Goal: Transaction & Acquisition: Purchase product/service

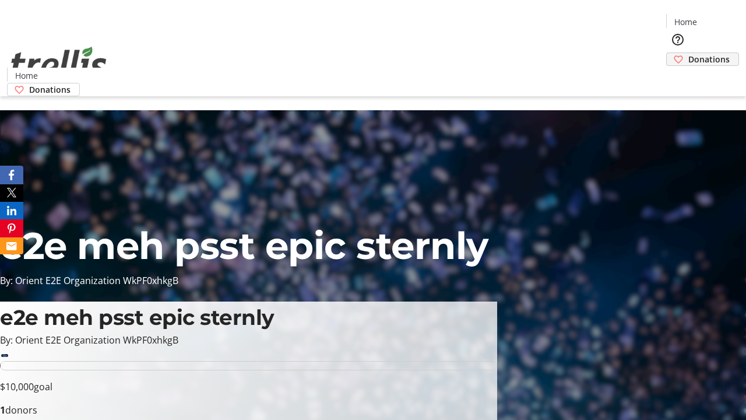
click at [689, 53] on span "Donations" at bounding box center [709, 59] width 41 height 12
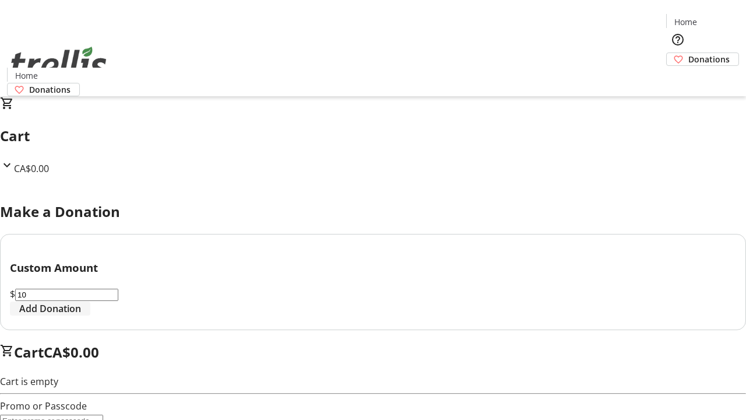
click at [81, 315] on span "Add Donation" at bounding box center [50, 308] width 62 height 14
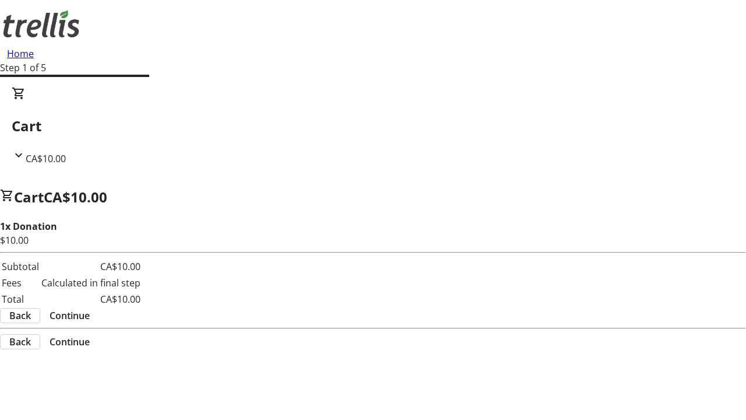
select select "CA"
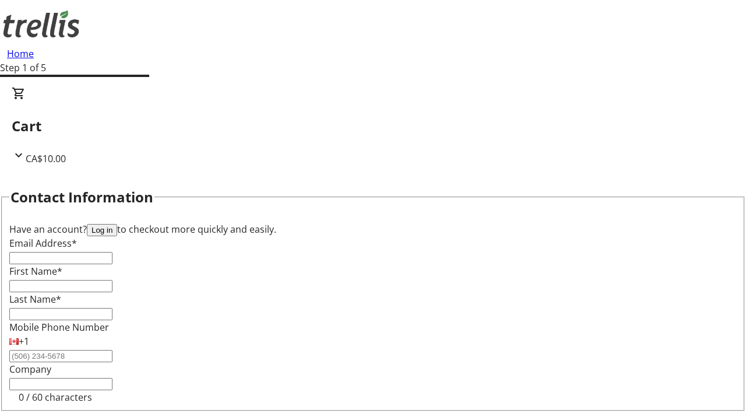
click at [117, 224] on button "Log in" at bounding box center [102, 230] width 30 height 12
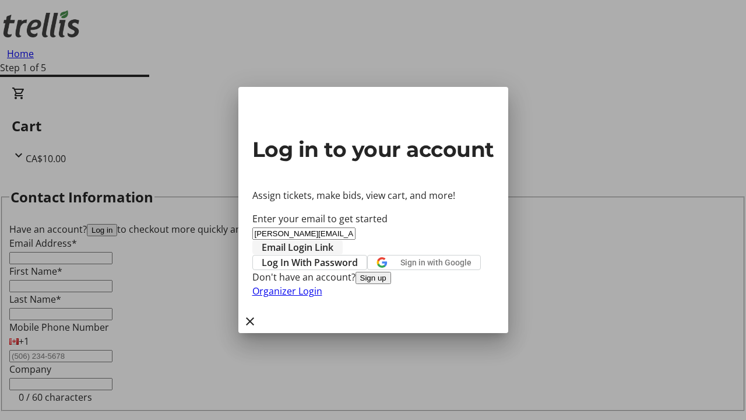
type input "[PERSON_NAME][EMAIL_ADDRESS][DOMAIN_NAME]"
click at [334, 240] on span "Email Login Link" at bounding box center [298, 247] width 72 height 14
